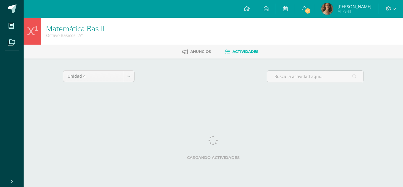
select select "Unidad 3"
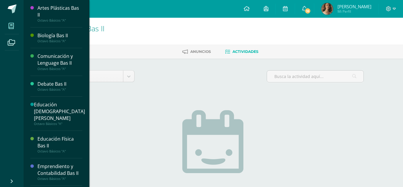
click at [9, 28] on icon at bounding box center [11, 26] width 5 height 6
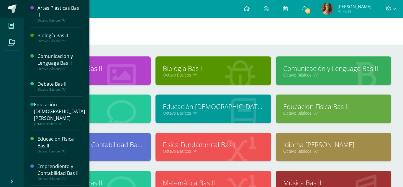
click at [12, 14] on link at bounding box center [12, 9] width 24 height 18
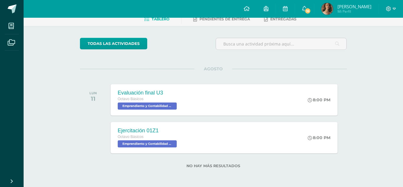
scroll to position [32, 0]
click at [138, 131] on div "Ejercitación 01Z1" at bounding box center [147, 131] width 61 height 6
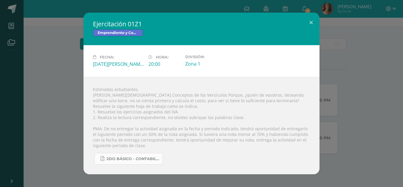
click at [124, 157] on span "2do básico - Contabilidad.pdf" at bounding box center [132, 158] width 53 height 5
